Goal: Find specific page/section: Find specific page/section

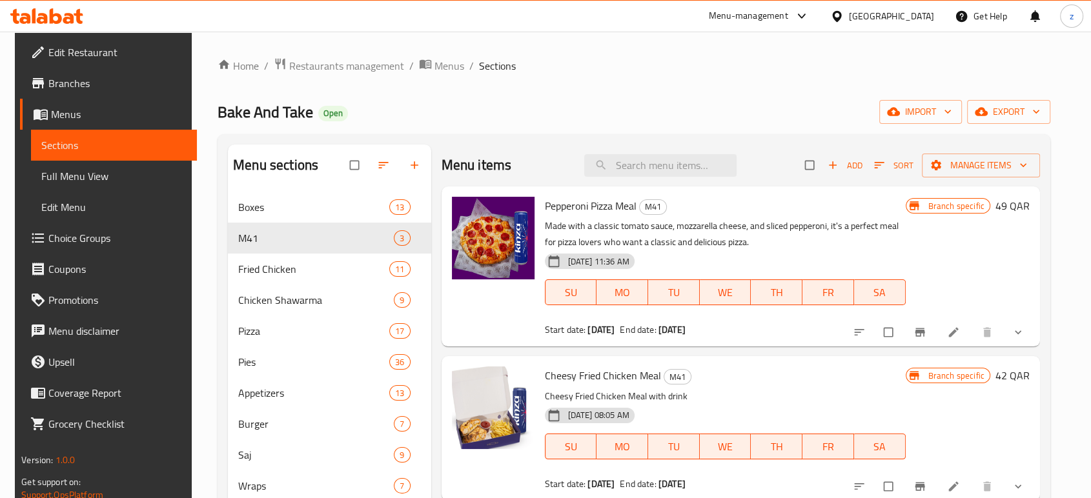
click at [311, 76] on div "Home / Restaurants management / Menus / Sections Bake And Take Open import expo…" at bounding box center [634, 411] width 833 height 708
click at [318, 68] on span "Restaurants management" at bounding box center [346, 65] width 115 height 15
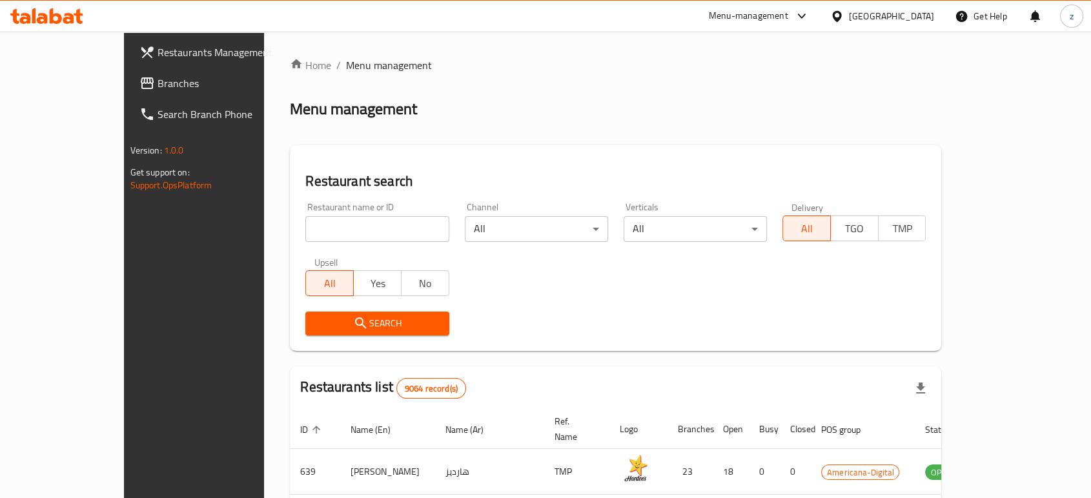
click at [305, 224] on input "search" at bounding box center [376, 229] width 143 height 26
click at [305, 267] on div "All Yes No" at bounding box center [376, 277] width 143 height 39
click at [340, 227] on input "search" at bounding box center [376, 229] width 143 height 26
type input "Ankara Pastries"
click at [358, 323] on span "Search" at bounding box center [377, 324] width 123 height 16
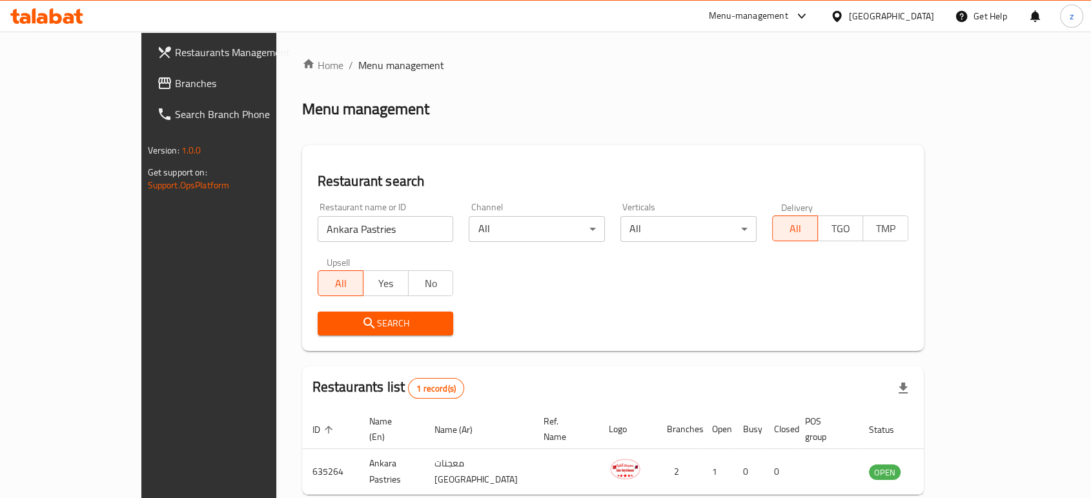
scroll to position [52, 0]
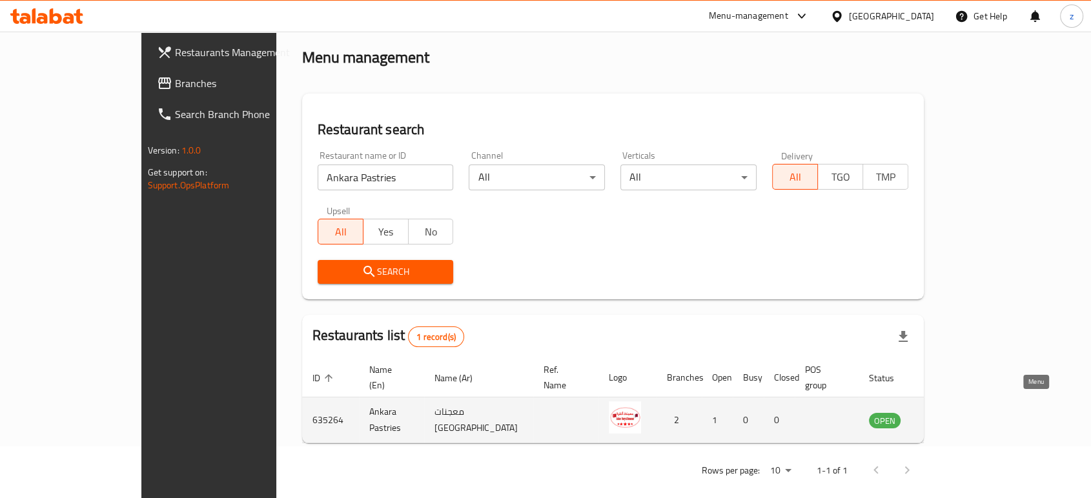
click at [952, 416] on icon "enhanced table" at bounding box center [944, 421] width 14 height 11
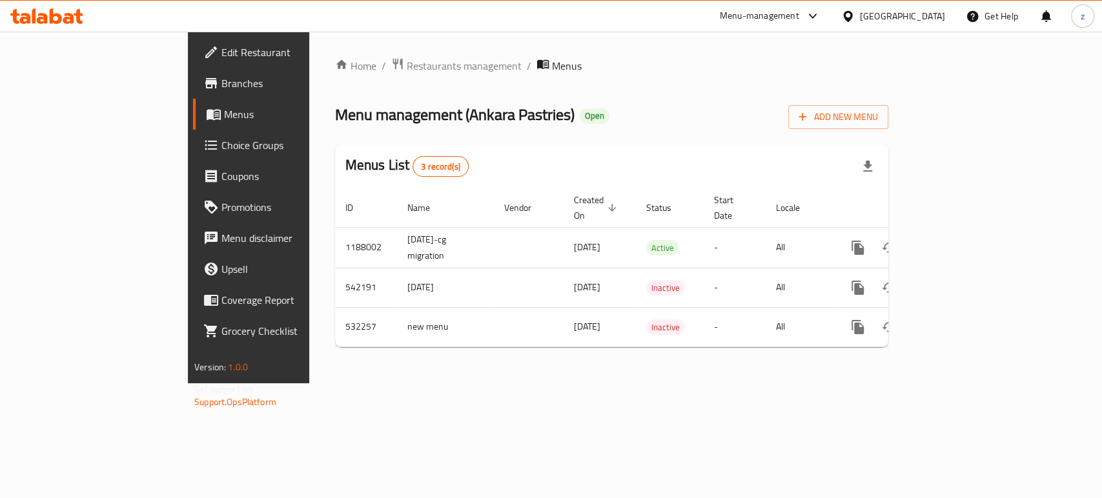
click at [221, 89] on span "Branches" at bounding box center [291, 83] width 140 height 15
